Goal: Task Accomplishment & Management: Manage account settings

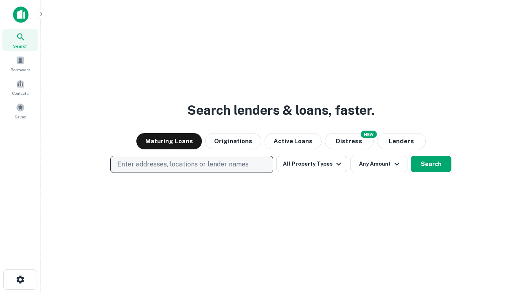
click at [191, 164] on p "Enter addresses, locations or lender names" at bounding box center [183, 165] width 132 height 10
type input "**********"
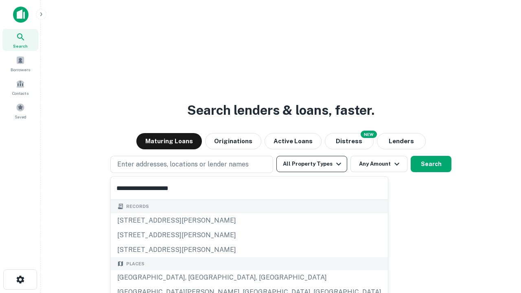
click at [195, 278] on div "[GEOGRAPHIC_DATA], [GEOGRAPHIC_DATA], [GEOGRAPHIC_DATA]" at bounding box center [249, 277] width 277 height 15
click at [312, 164] on button "All Property Types" at bounding box center [311, 164] width 71 height 16
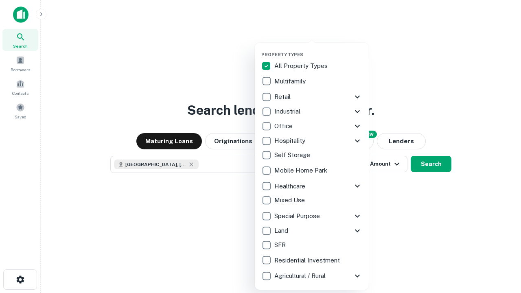
click at [318, 49] on button "button" at bounding box center [318, 49] width 114 height 0
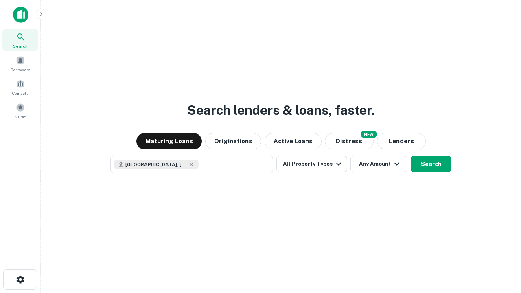
scroll to position [13, 0]
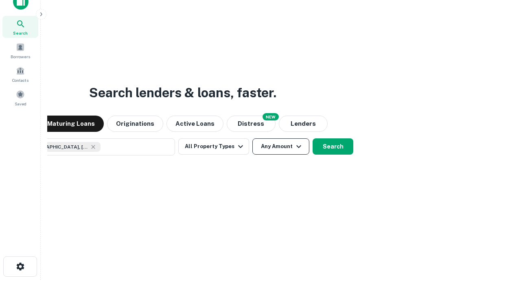
click at [252, 138] on button "Any Amount" at bounding box center [280, 146] width 57 height 16
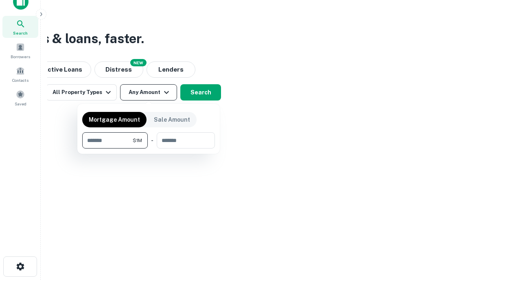
type input "*******"
click at [149, 149] on button "button" at bounding box center [148, 149] width 133 height 0
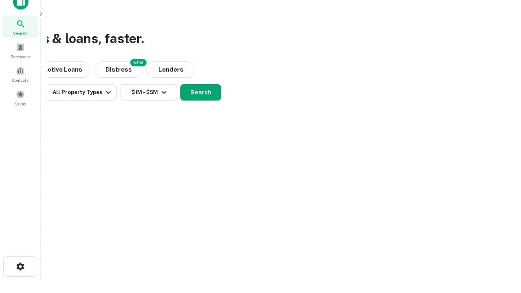
scroll to position [13, 0]
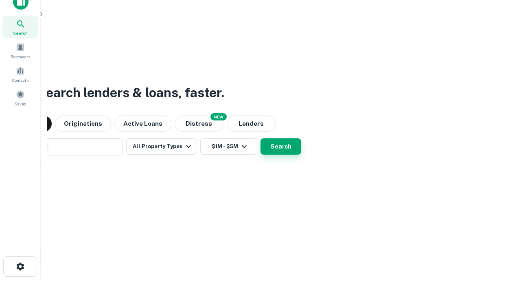
click at [261, 138] on button "Search" at bounding box center [281, 146] width 41 height 16
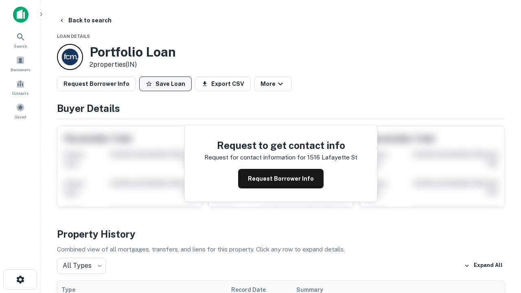
click at [165, 84] on button "Save Loan" at bounding box center [165, 84] width 53 height 15
click at [167, 84] on button "Loan Saved" at bounding box center [167, 84] width 56 height 15
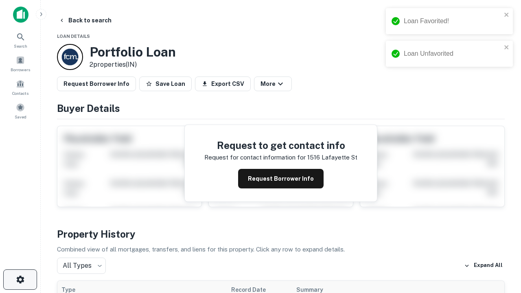
click at [20, 280] on icon "button" at bounding box center [20, 280] width 10 height 10
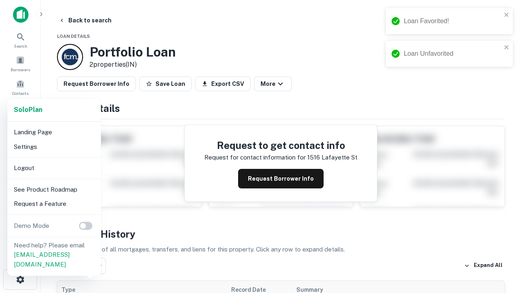
click at [54, 168] on li "Logout" at bounding box center [54, 168] width 87 height 15
